Goal: Information Seeking & Learning: Check status

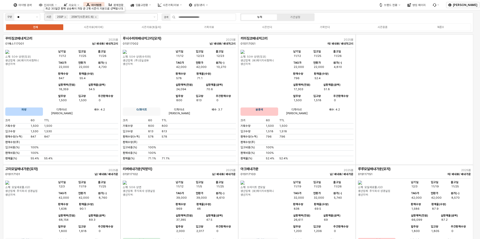
click at [66, 18] on icon "25SP 제거" at bounding box center [65, 17] width 2 height 2
drag, startPoint x: 273, startPoint y: 28, endPoint x: 265, endPoint y: 25, distance: 8.3
click at [273, 28] on label "시즌언더" at bounding box center [267, 27] width 58 height 4
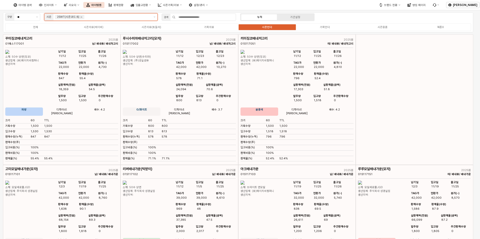
click at [95, 18] on input "앱 프레임" at bounding box center [117, 17] width 65 height 5
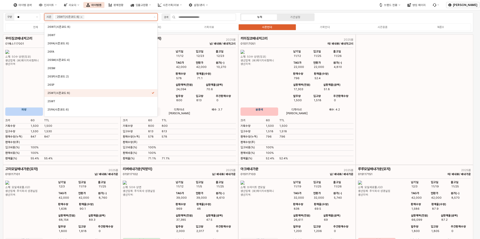
scroll to position [38, 0]
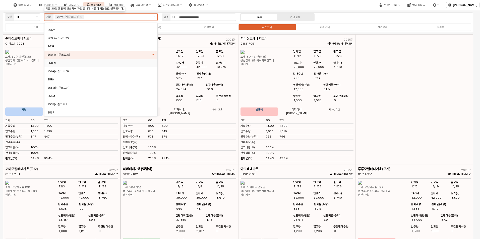
click at [82, 62] on div "25중량" at bounding box center [99, 63] width 104 height 4
click at [78, 78] on div "25FA" at bounding box center [99, 80] width 104 height 4
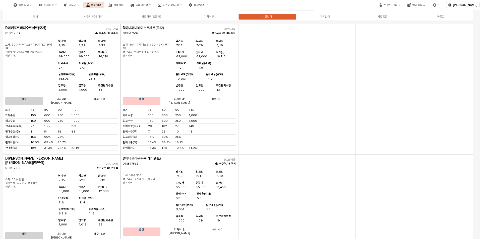
scroll to position [0, 0]
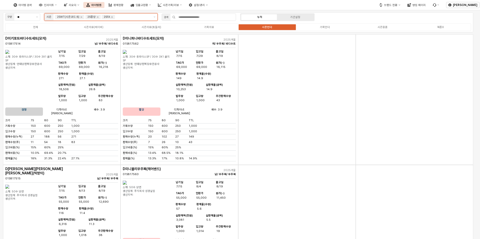
click at [124, 16] on input "앱 프레임" at bounding box center [133, 17] width 34 height 5
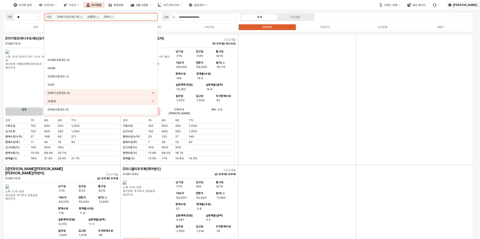
scroll to position [38, 0]
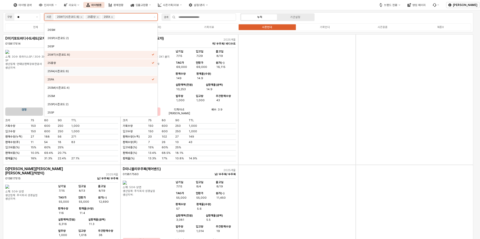
click at [73, 71] on div "25FA(시즌코드:6)" at bounding box center [99, 71] width 104 height 4
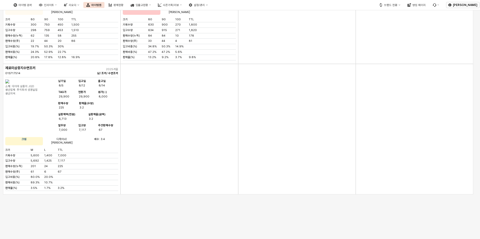
scroll to position [4844, 0]
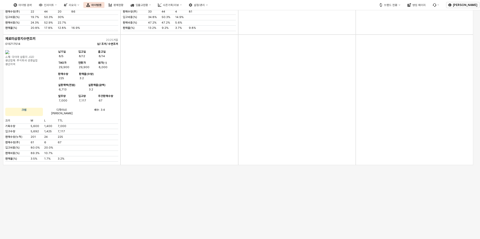
click at [123, 6] on div "판매현황" at bounding box center [118, 5] width 10 height 3
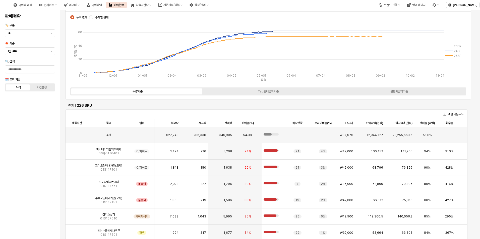
scroll to position [22, 0]
drag, startPoint x: 46, startPoint y: 50, endPoint x: 51, endPoint y: 53, distance: 5.2
click at [46, 50] on input "****" at bounding box center [29, 51] width 35 height 5
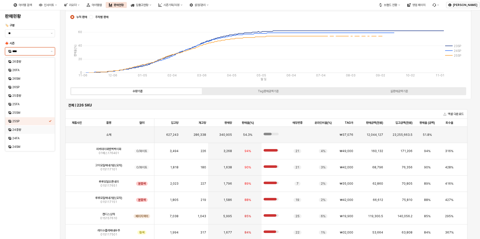
click at [41, 130] on div "24중량" at bounding box center [30, 130] width 36 height 4
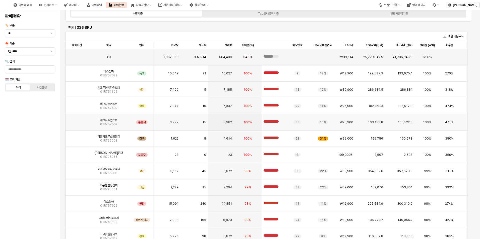
scroll to position [100, 0]
click at [39, 52] on input "****" at bounding box center [29, 51] width 35 height 5
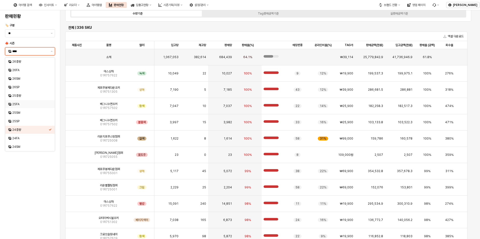
click at [39, 104] on div "25FA" at bounding box center [30, 104] width 36 height 4
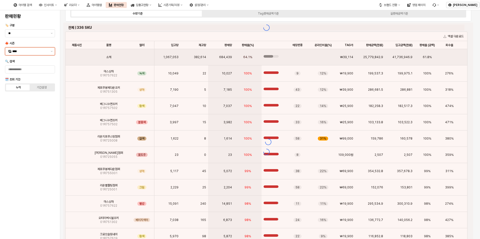
click at [45, 51] on input "****" at bounding box center [29, 51] width 35 height 5
click at [53, 54] on button "제안 사항 표시" at bounding box center [52, 52] width 6 height 8
click at [53, 53] on button "제안 사항 표시" at bounding box center [52, 52] width 6 height 8
click at [39, 98] on div "25중량" at bounding box center [28, 95] width 40 height 5
type input "****"
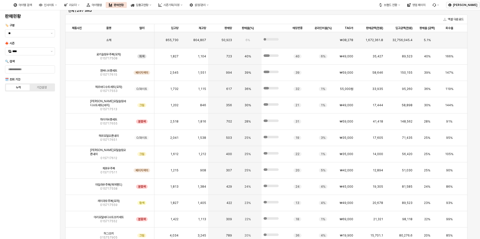
scroll to position [124, 0]
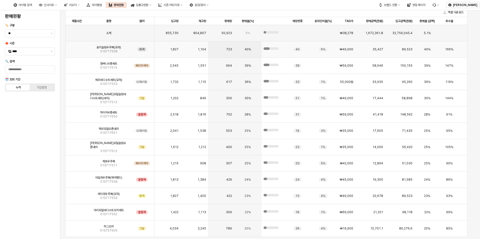
click at [114, 51] on span "01S717508" at bounding box center [108, 51] width 17 height 4
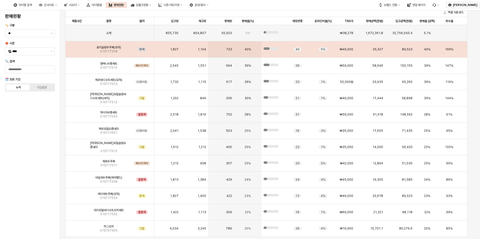
click at [174, 51] on span "1,827" at bounding box center [174, 49] width 8 height 4
click at [186, 51] on div "1,104" at bounding box center [194, 49] width 28 height 16
click at [93, 52] on div "로키슬림우주복(모자) 01S717508" at bounding box center [108, 49] width 41 height 16
click at [125, 53] on div "로키슬림우주복(모자) 01S717508" at bounding box center [108, 49] width 41 height 16
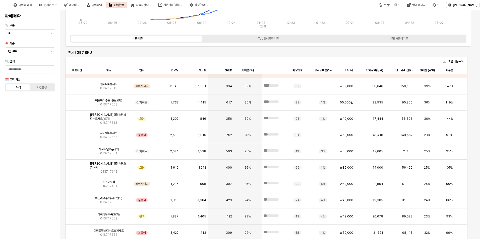
scroll to position [90, 0]
